Goal: Task Accomplishment & Management: Complete application form

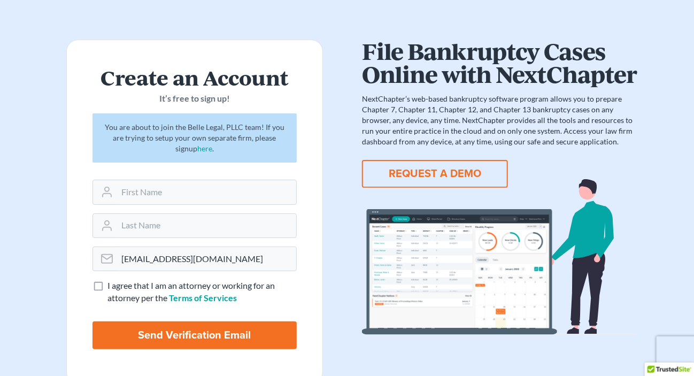
scroll to position [56, 0]
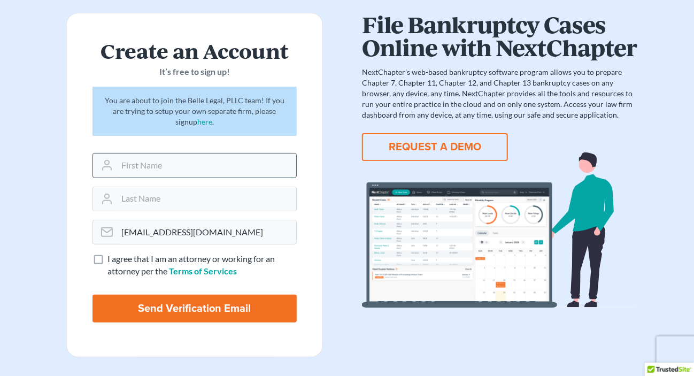
click at [138, 166] on input "text" at bounding box center [206, 165] width 179 height 24
type input "[PERSON_NAME]"
click at [129, 198] on input "text" at bounding box center [206, 199] width 179 height 24
type input "Aings"
click at [107, 260] on label "I agree that I am an attorney or working for an attorney per the Terms of Servi…" at bounding box center [201, 265] width 189 height 25
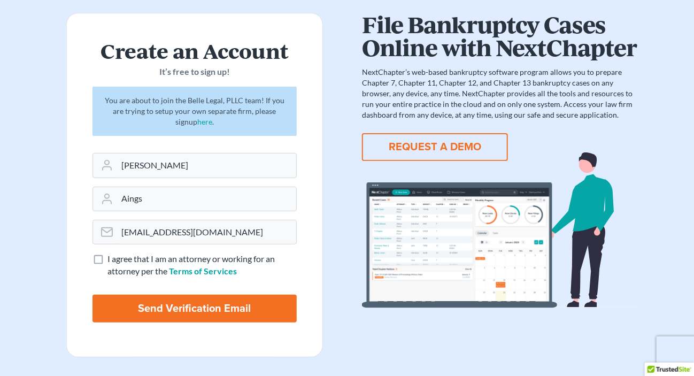
click at [112, 260] on input "I agree that I am an attorney or working for an attorney per the Terms of Servi…" at bounding box center [115, 256] width 7 height 7
checkbox input "true"
click at [179, 311] on input "Send Verification Email" at bounding box center [194, 308] width 204 height 28
type input "Thinking..."
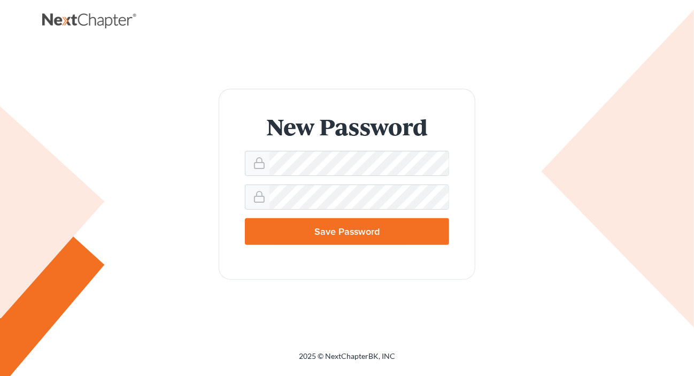
click at [322, 230] on input "Save Password" at bounding box center [347, 231] width 204 height 27
type input "Thinking..."
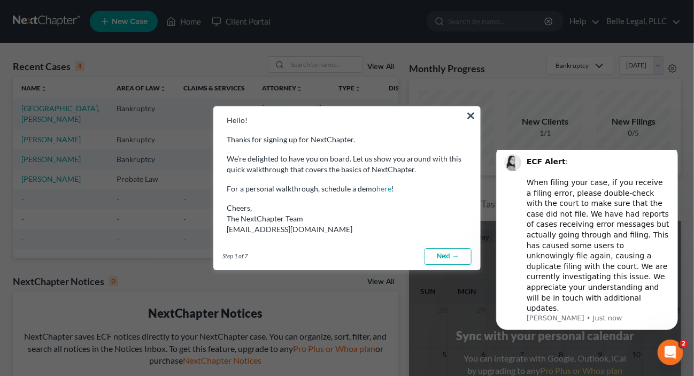
click at [446, 257] on link "Next →" at bounding box center [447, 256] width 47 height 17
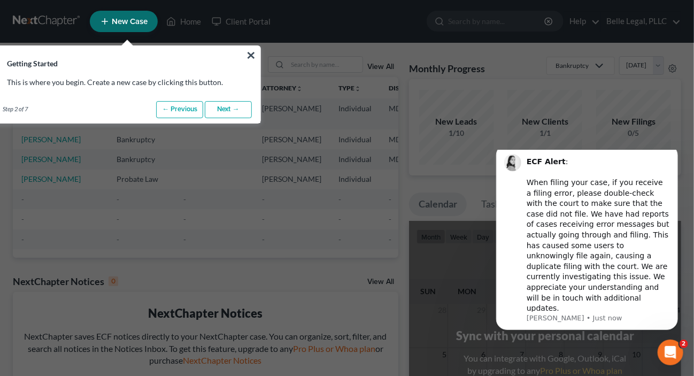
click at [236, 107] on link "Next →" at bounding box center [228, 109] width 47 height 17
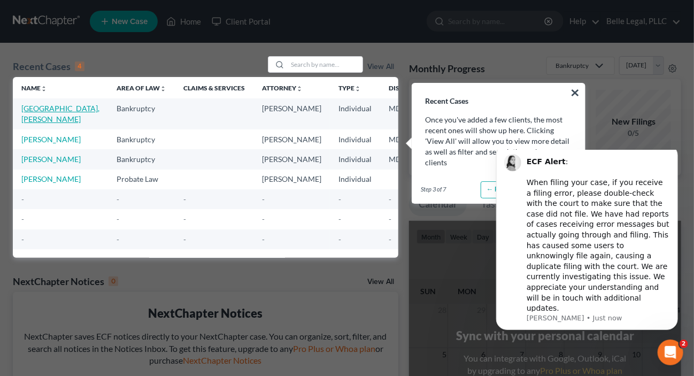
click at [28, 108] on link "Rome, James" at bounding box center [60, 114] width 78 height 20
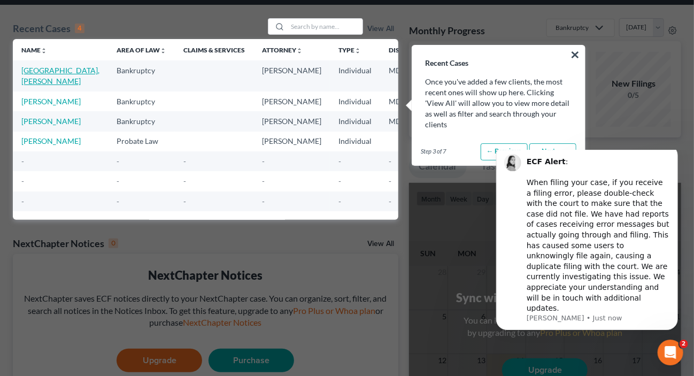
scroll to position [56, 0]
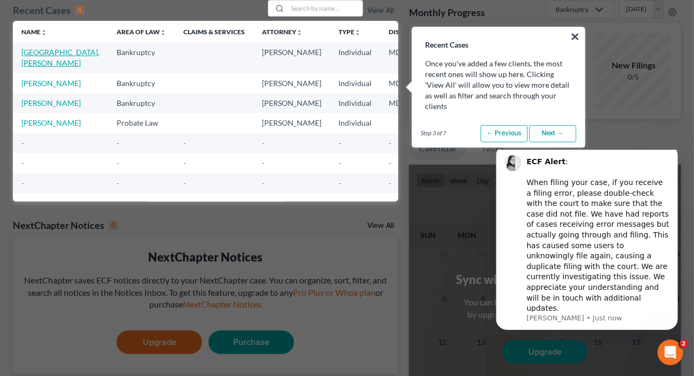
click at [24, 55] on link "Rome, James" at bounding box center [60, 58] width 78 height 20
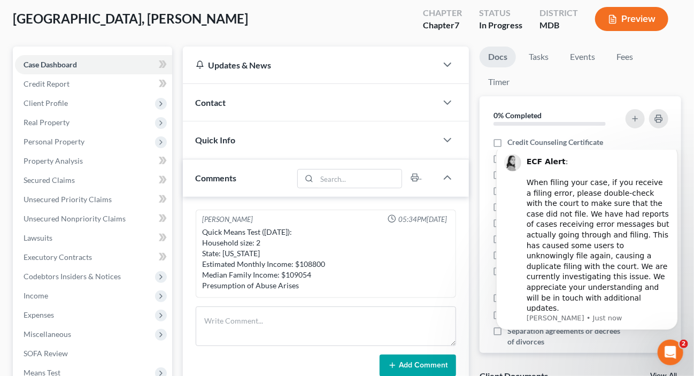
scroll to position [58, 0]
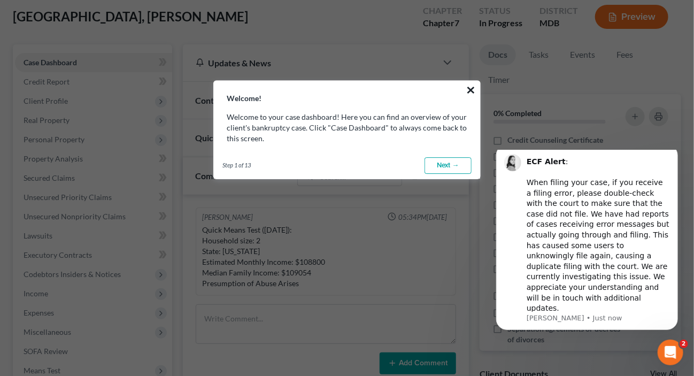
click at [471, 92] on button "×" at bounding box center [471, 89] width 10 height 17
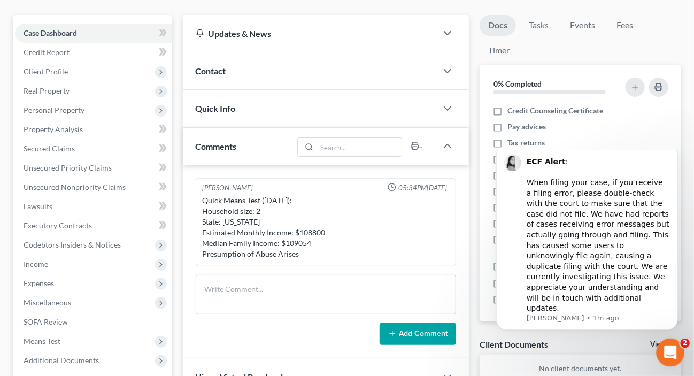
scroll to position [63, 0]
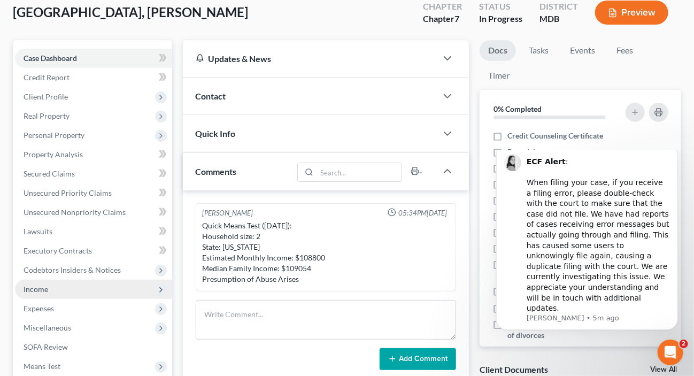
click at [160, 286] on icon at bounding box center [161, 289] width 9 height 9
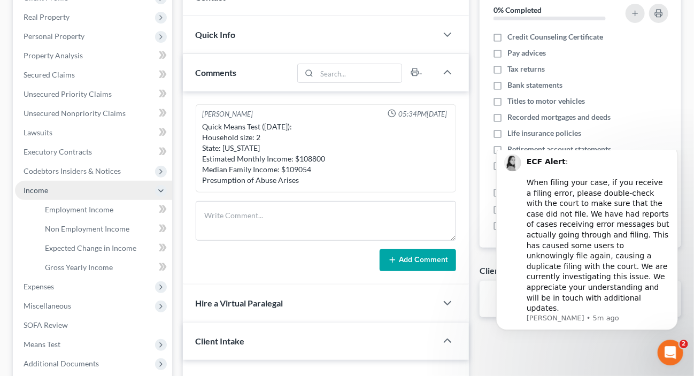
scroll to position [175, 0]
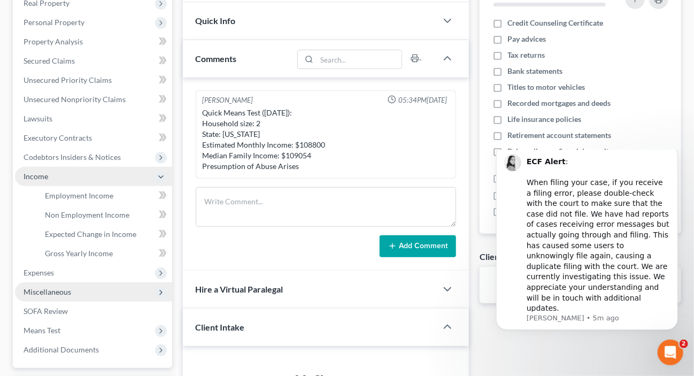
click at [160, 292] on polyline at bounding box center [161, 292] width 2 height 4
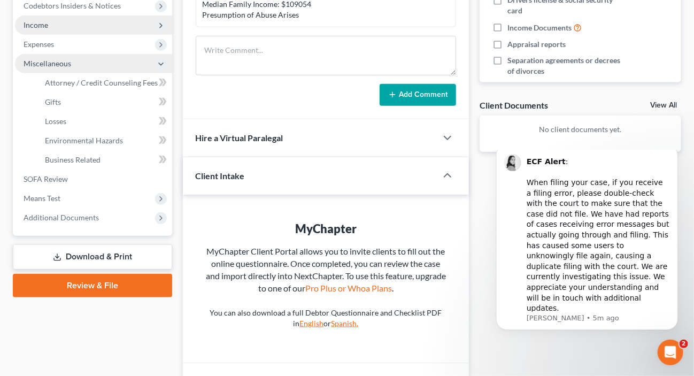
scroll to position [345, 0]
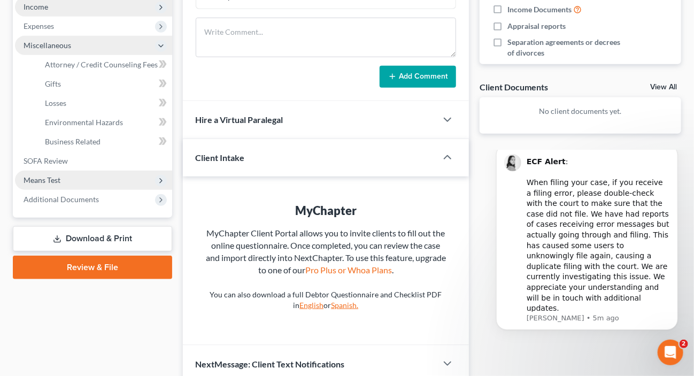
click at [155, 176] on span "Means Test" at bounding box center [93, 179] width 157 height 19
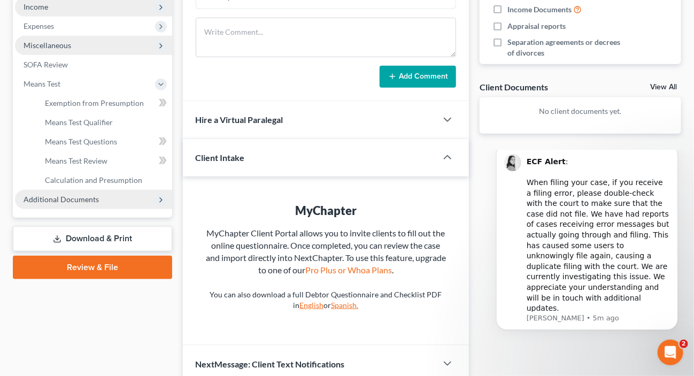
click at [159, 200] on icon at bounding box center [161, 200] width 9 height 9
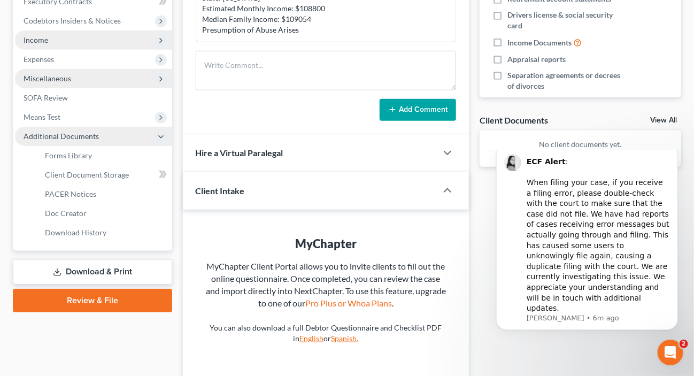
scroll to position [289, 0]
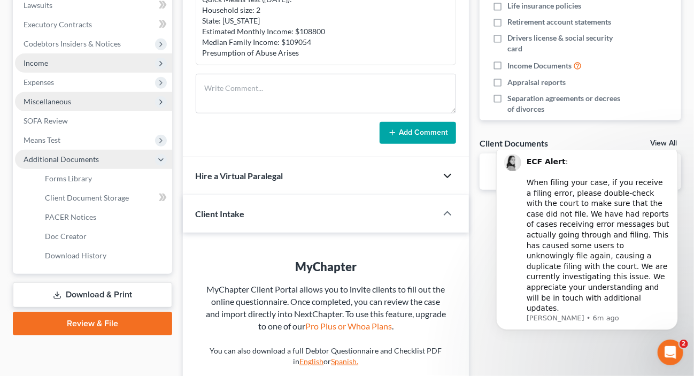
click at [446, 181] on icon "button" at bounding box center [447, 175] width 13 height 13
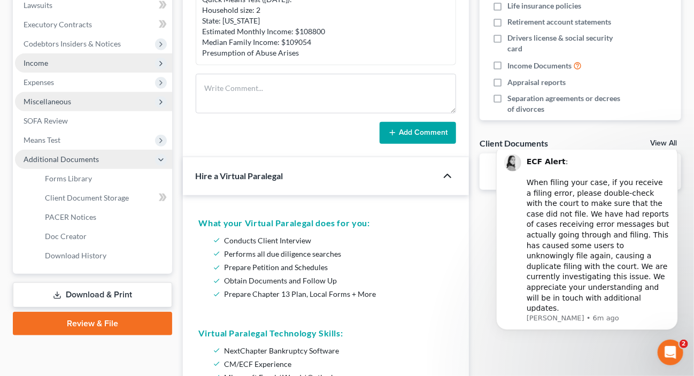
click at [445, 182] on icon "button" at bounding box center [447, 175] width 13 height 13
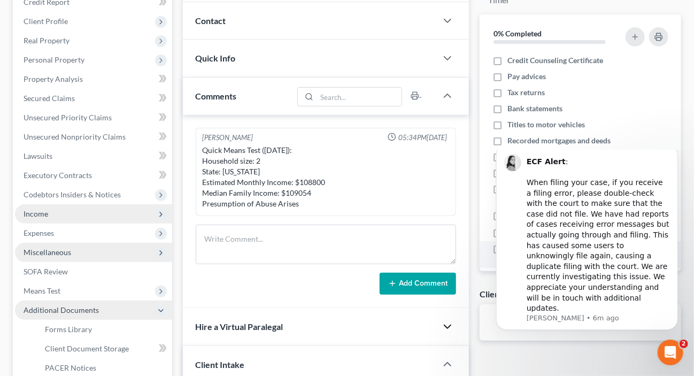
scroll to position [119, 0]
